Goal: Information Seeking & Learning: Check status

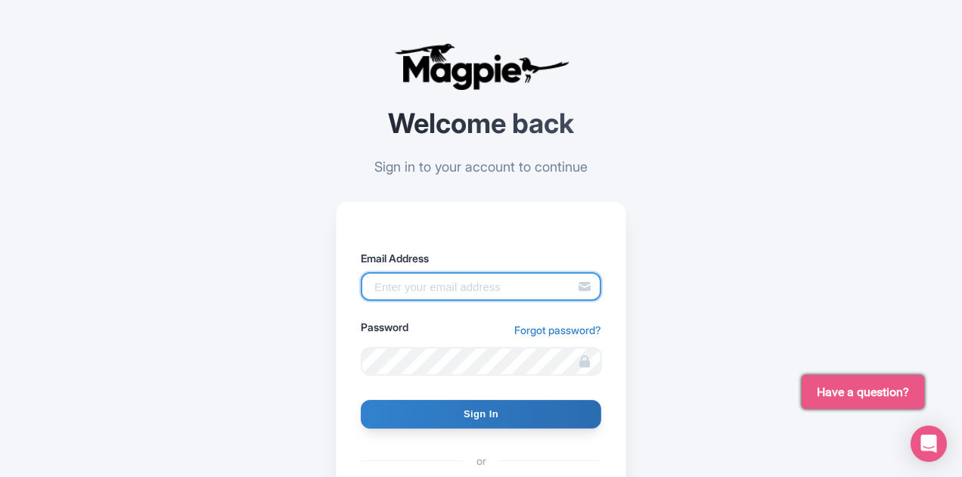
click at [435, 280] on input "Email Address" at bounding box center [481, 286] width 241 height 29
type input "Lee.Dunlap@intrepidtravel.com"
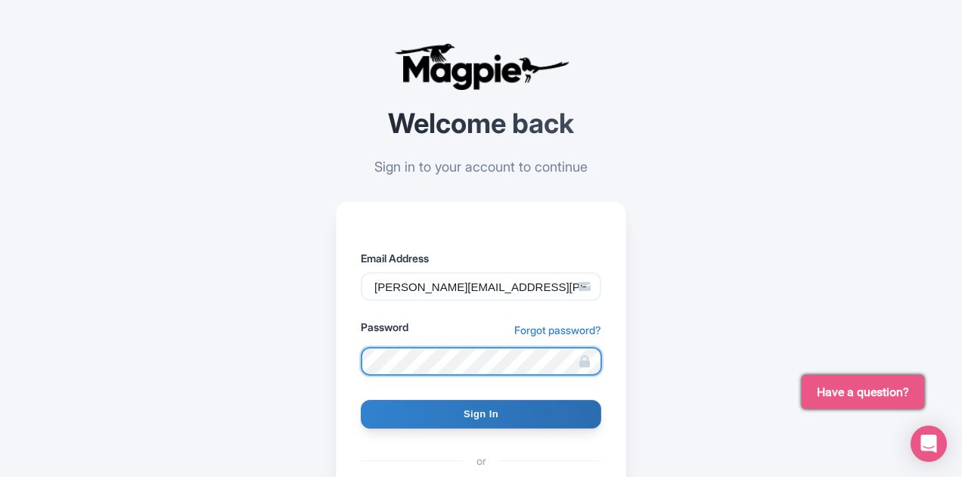
click at [361, 400] on input "Sign In" at bounding box center [481, 414] width 241 height 29
type input "Signing in..."
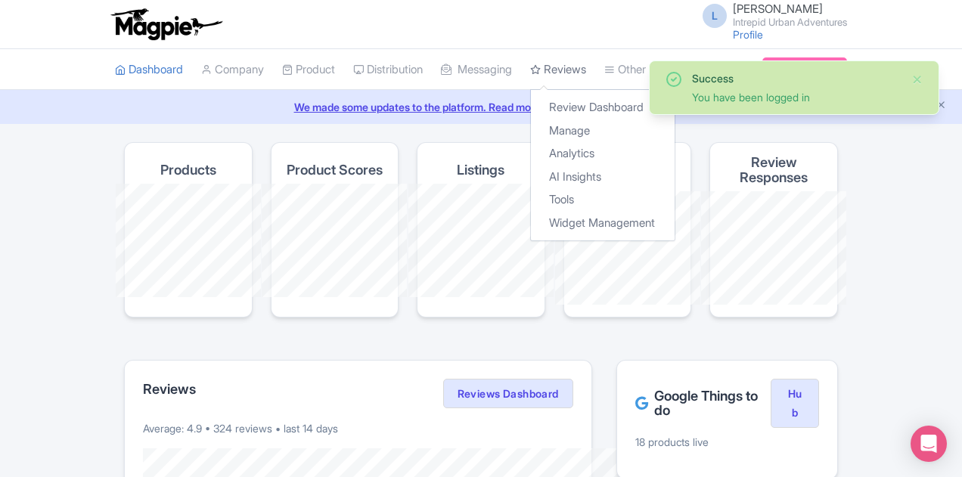
click at [530, 71] on link "Reviews" at bounding box center [558, 70] width 56 height 42
click at [531, 164] on link "Analytics" at bounding box center [603, 153] width 144 height 23
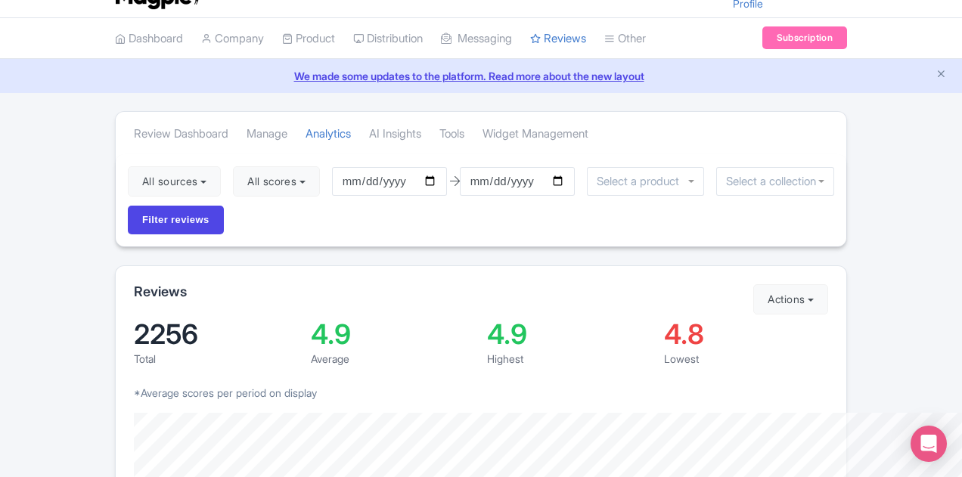
scroll to position [30, 0]
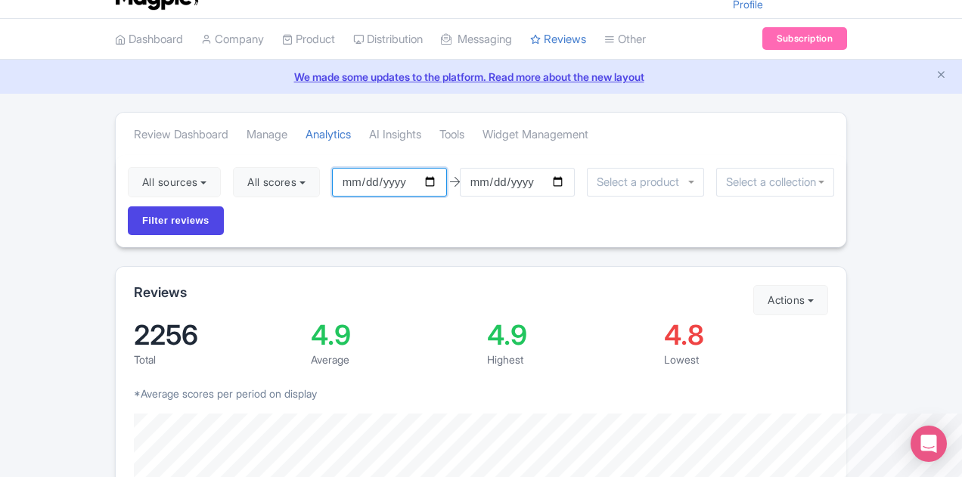
click at [345, 177] on input "2025-07-13" at bounding box center [389, 182] width 115 height 29
type input "[DATE]"
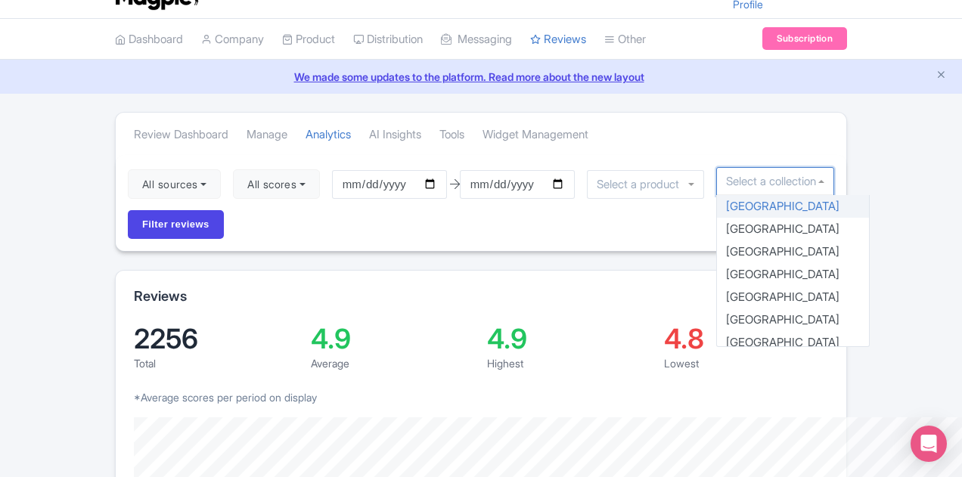
click at [740, 178] on input "select-one" at bounding box center [775, 182] width 98 height 14
drag, startPoint x: 740, startPoint y: 178, endPoint x: 768, endPoint y: 180, distance: 28.8
click at [768, 180] on input "select-one" at bounding box center [775, 182] width 98 height 14
type input "sea"
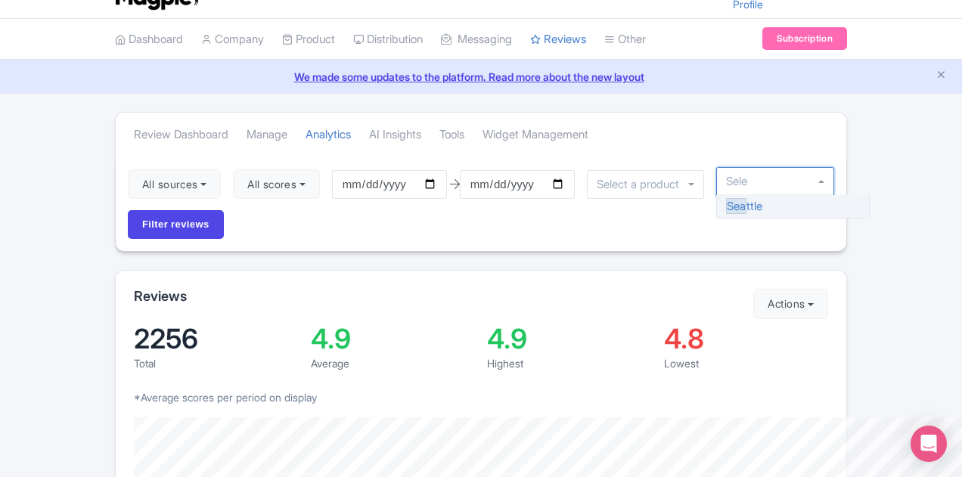
scroll to position [0, 0]
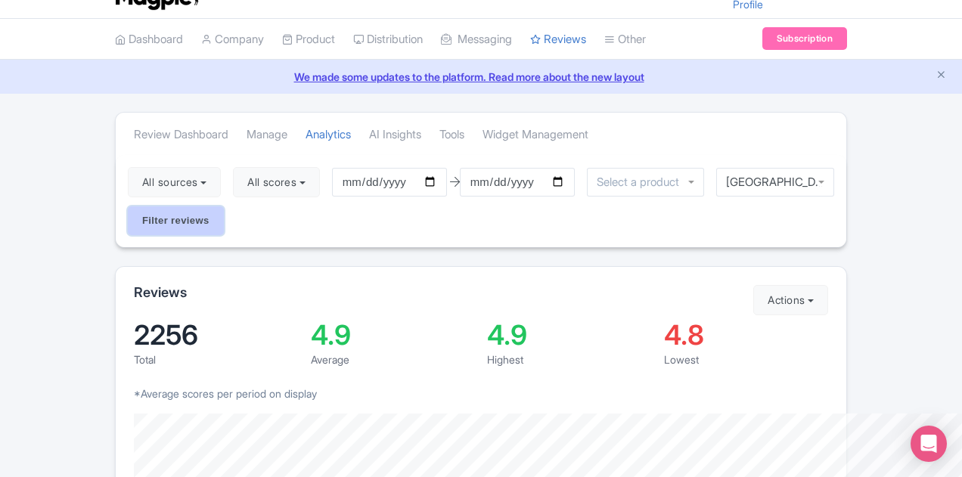
click at [224, 206] on input "Filter reviews" at bounding box center [176, 220] width 96 height 29
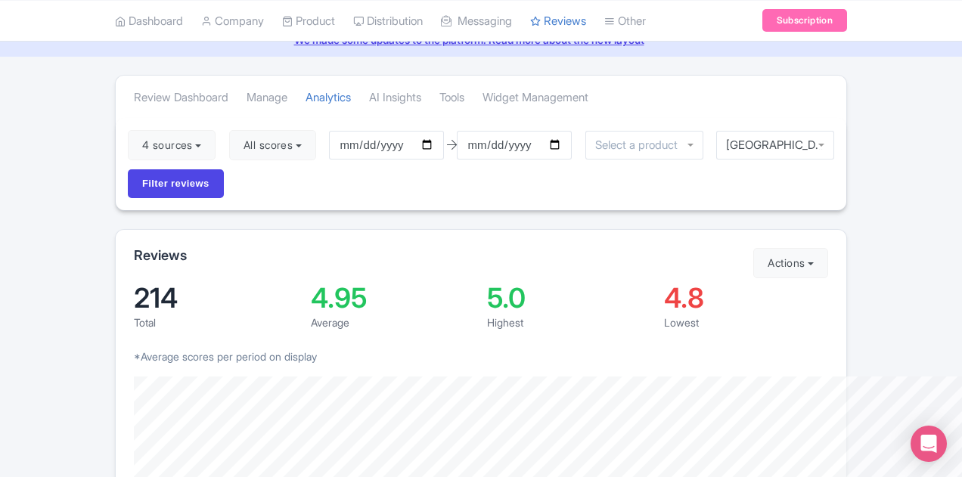
scroll to position [2, 0]
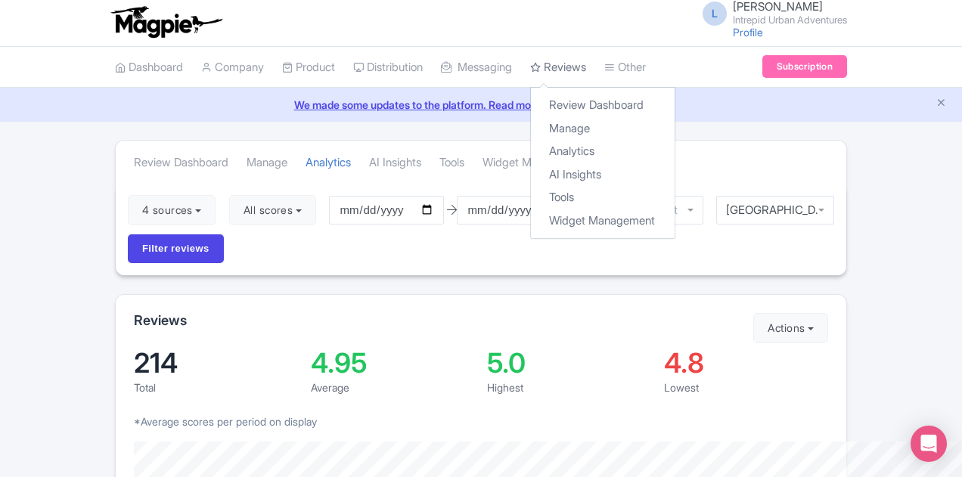
click at [530, 61] on link "Reviews" at bounding box center [558, 68] width 56 height 42
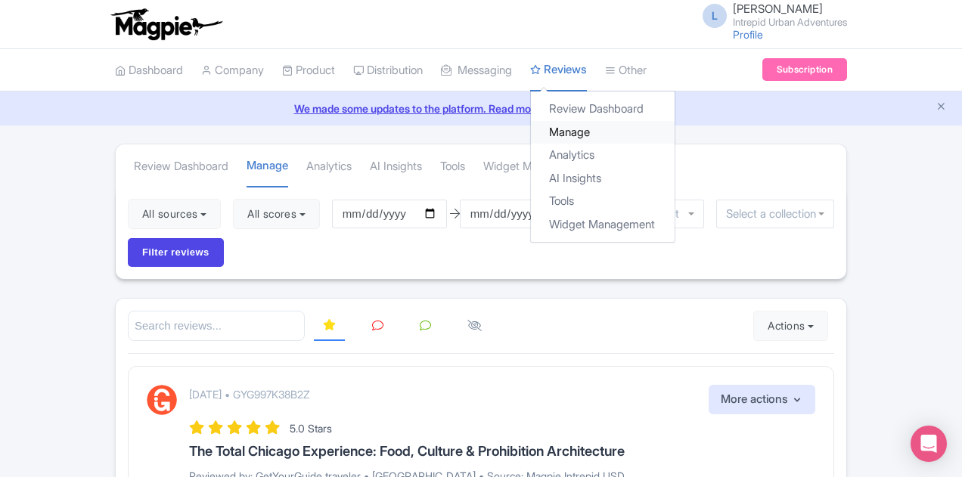
click at [531, 136] on link "Manage" at bounding box center [603, 132] width 144 height 23
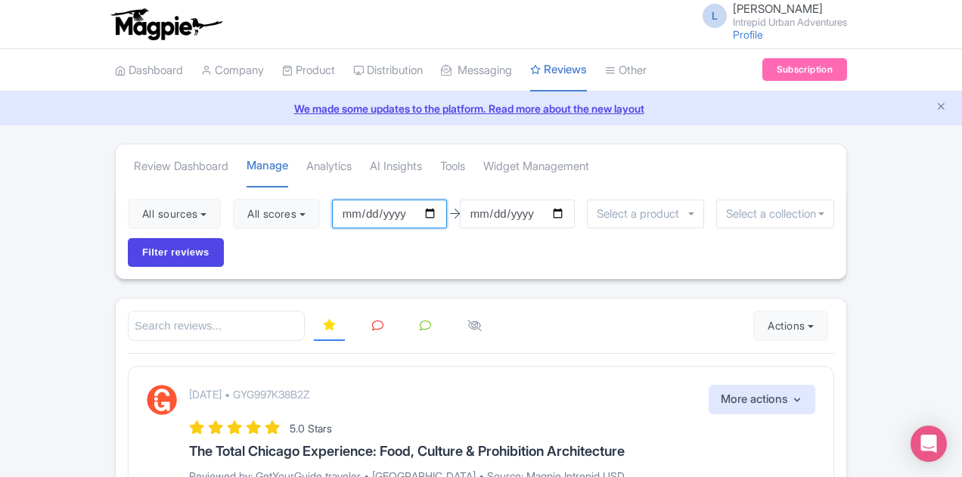
click at [335, 213] on input "[DATE]" at bounding box center [389, 214] width 115 height 29
click at [346, 213] on input "2025-07-13" at bounding box center [389, 214] width 115 height 29
type input "2025-09-27"
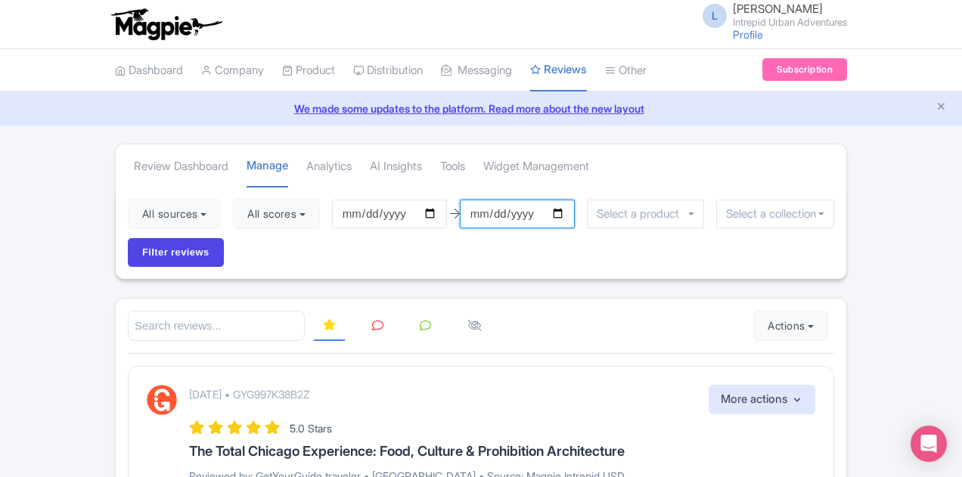
click at [470, 210] on input "[DATE]" at bounding box center [517, 214] width 115 height 29
type input "2025-10-10"
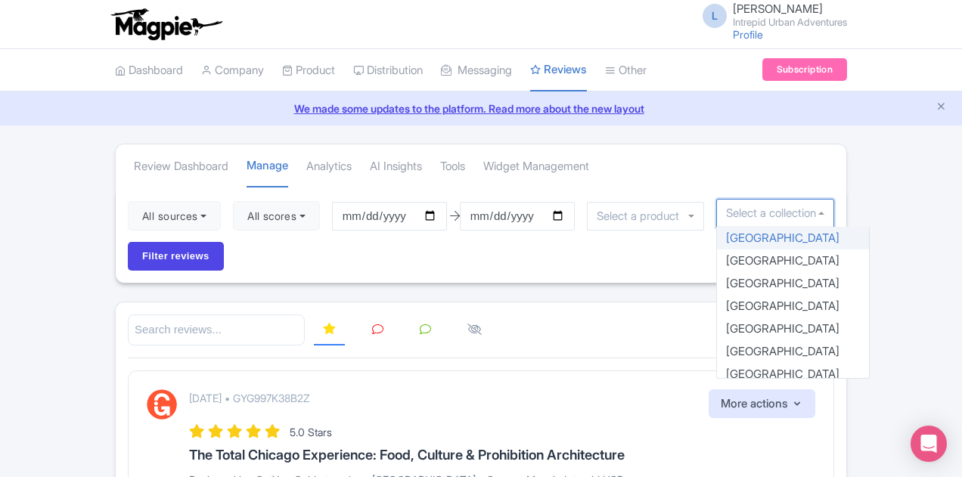
click at [730, 227] on div "Athens Bali Bangkok Barcelona Boston Bucharest Cairo Casablanca Chicago Cusco D…" at bounding box center [775, 216] width 118 height 34
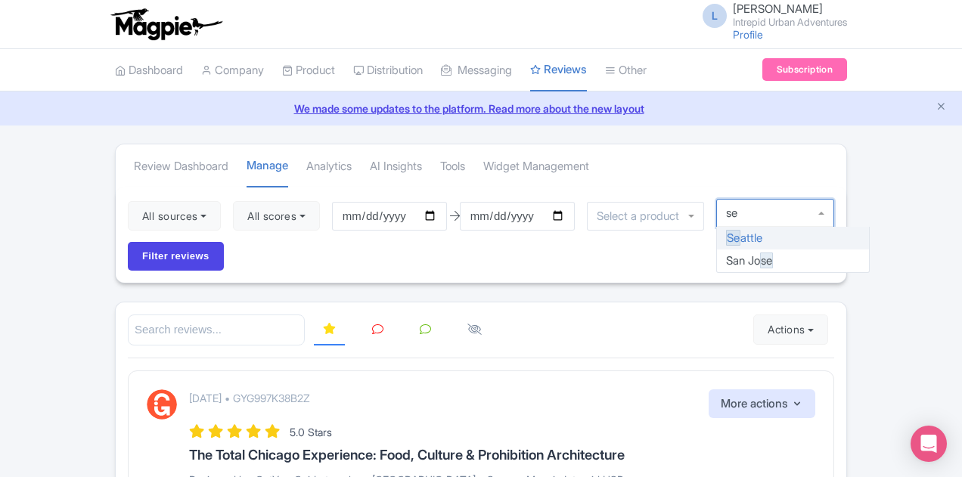
type input "sea"
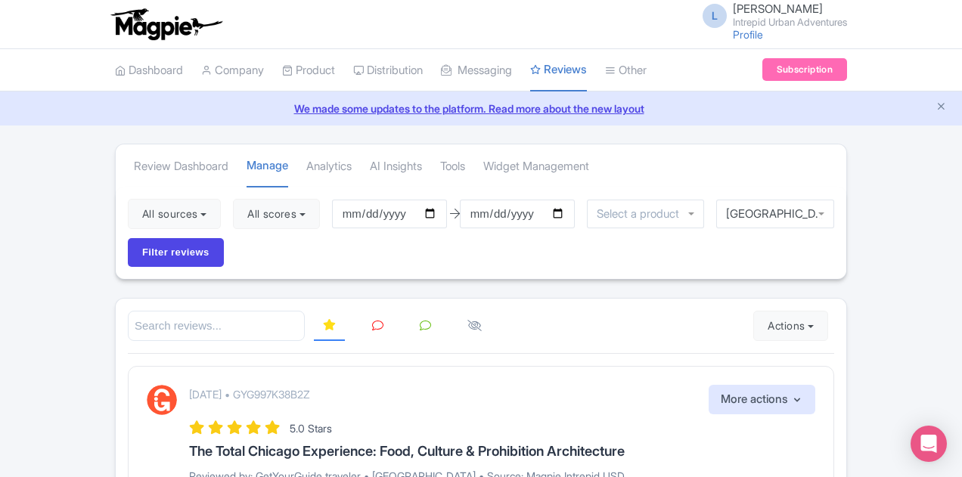
click at [840, 217] on div "All sources Select all Deselect all Select all Deselect all Urban Adventures - …" at bounding box center [481, 233] width 731 height 92
click at [224, 238] on input "Filter reviews" at bounding box center [176, 252] width 96 height 29
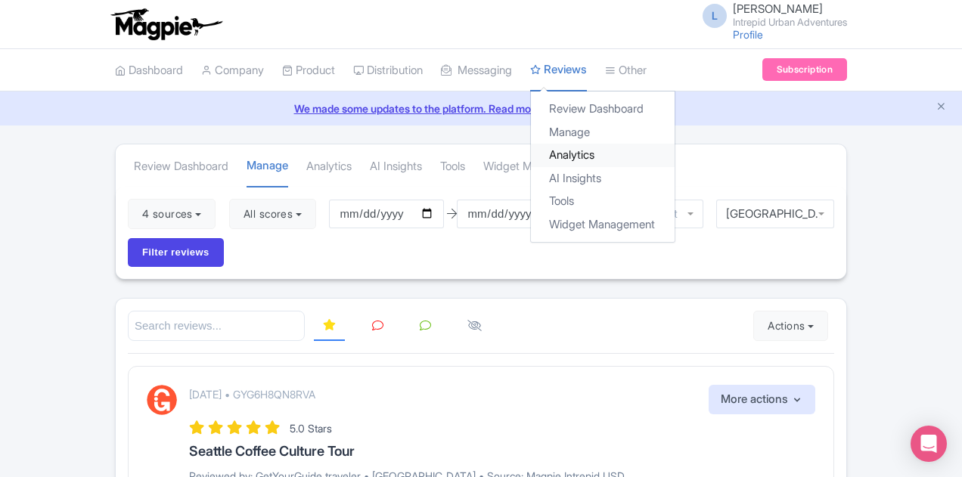
click at [531, 144] on link "Analytics" at bounding box center [603, 155] width 144 height 23
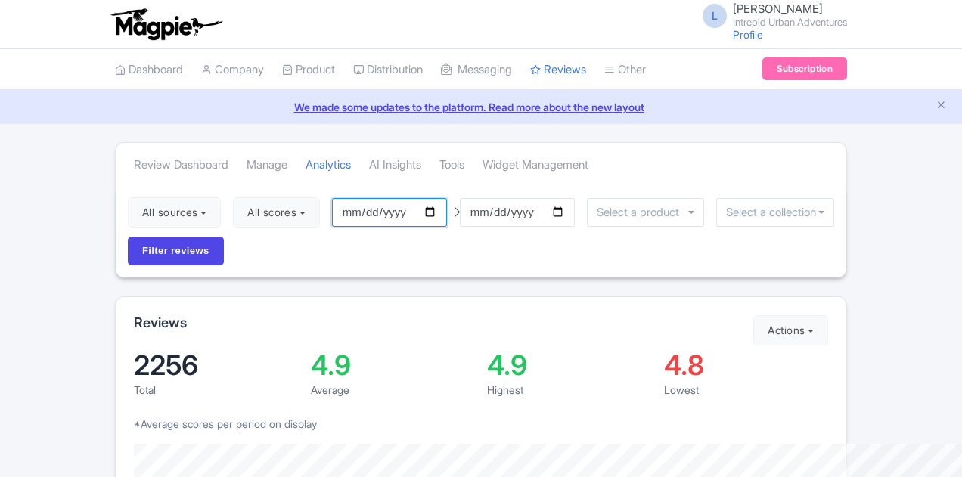
click at [338, 207] on input "2025-07-13" at bounding box center [389, 212] width 115 height 29
type input "[DATE]"
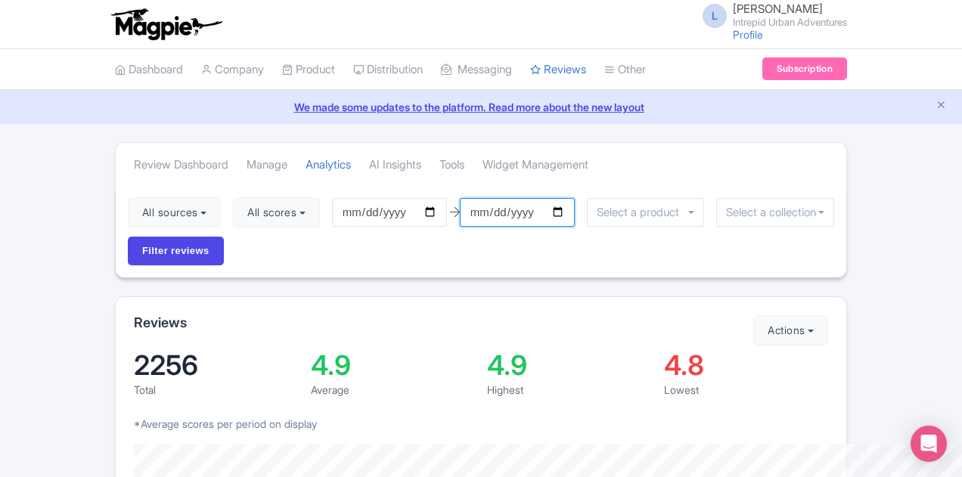
click at [469, 210] on input "[DATE]" at bounding box center [517, 212] width 115 height 29
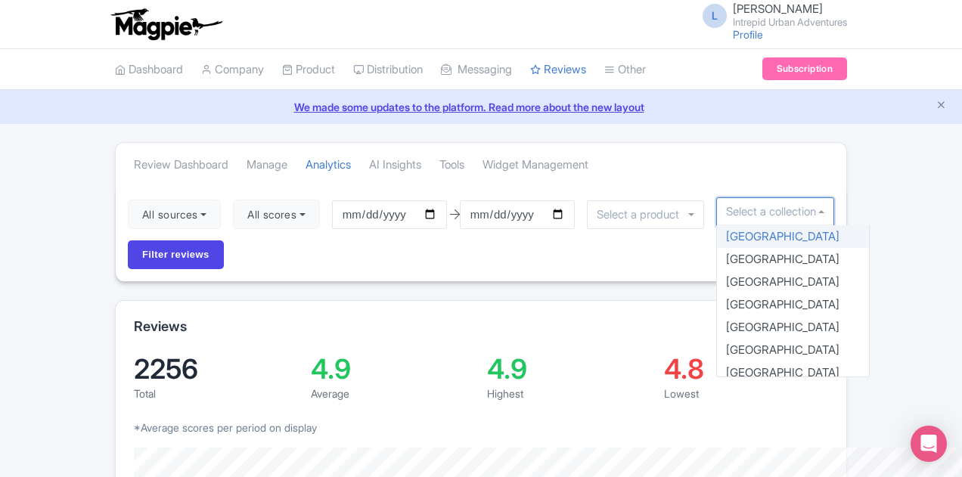
click at [716, 221] on div at bounding box center [775, 211] width 118 height 29
type input "sea"
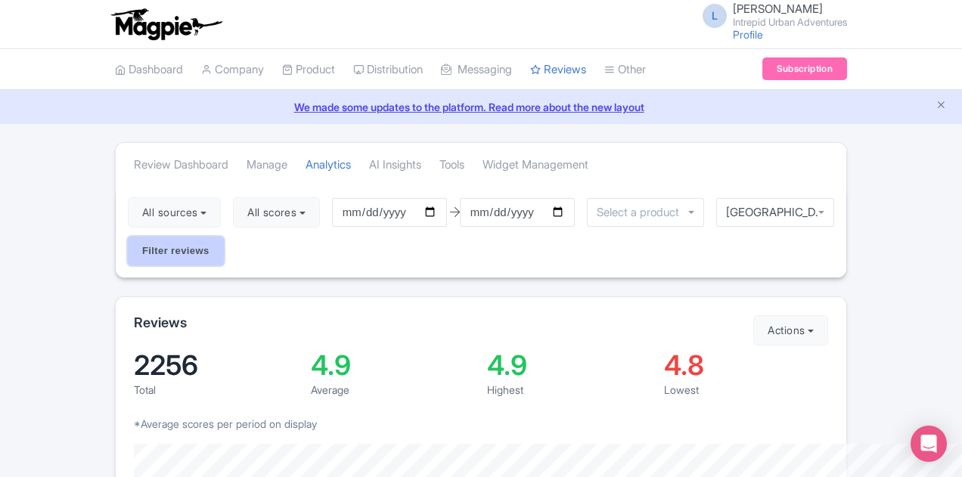
click at [224, 237] on input "Filter reviews" at bounding box center [176, 251] width 96 height 29
